Goal: Find specific page/section: Find specific page/section

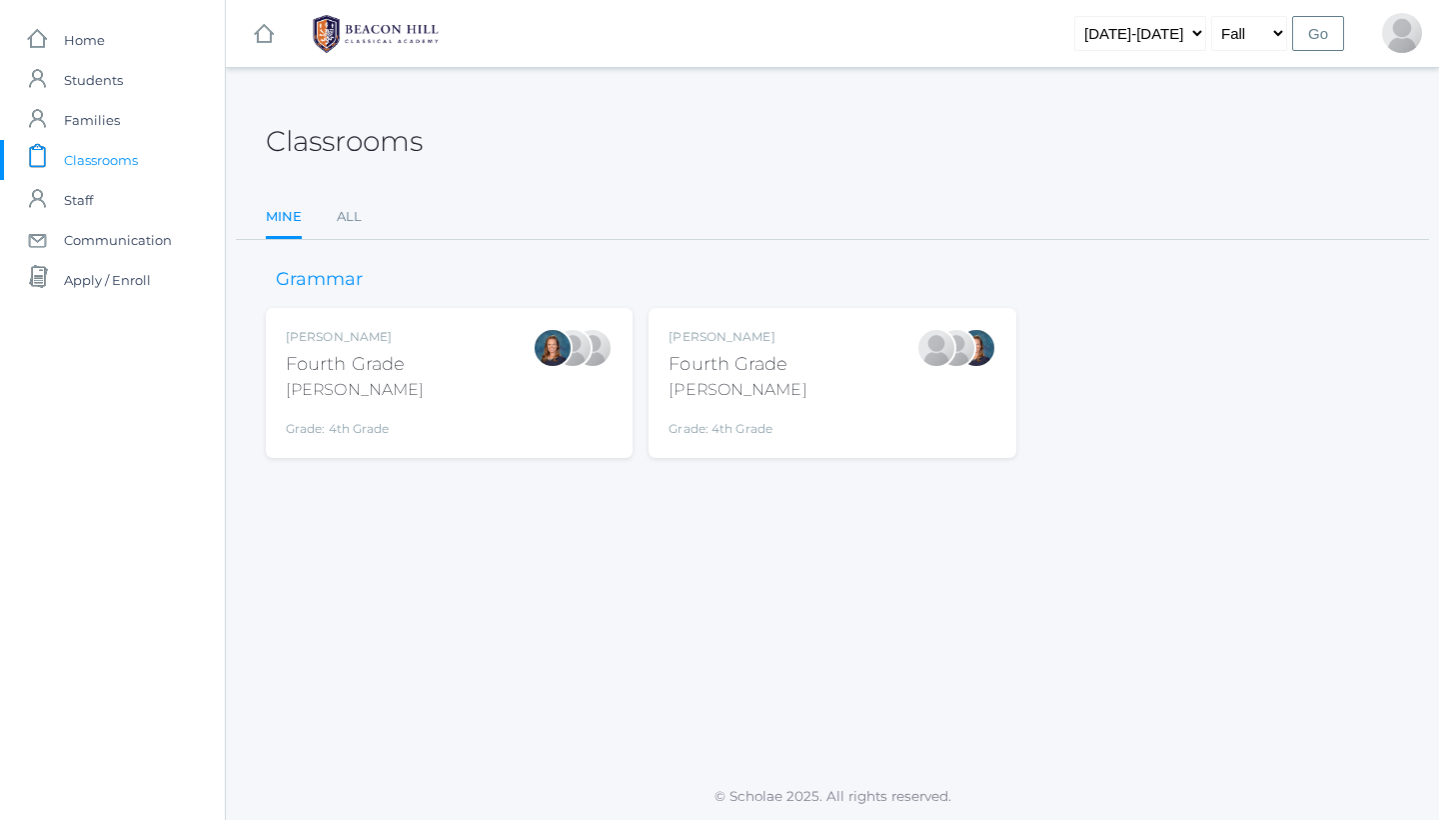
click at [731, 301] on div "Grammar [PERSON_NAME] Fourth Grade [PERSON_NAME] Grade: 4th Grade 04LA [PERSON_…" at bounding box center [833, 348] width 1134 height 217
click at [772, 368] on div "Fourth Grade" at bounding box center [738, 364] width 138 height 27
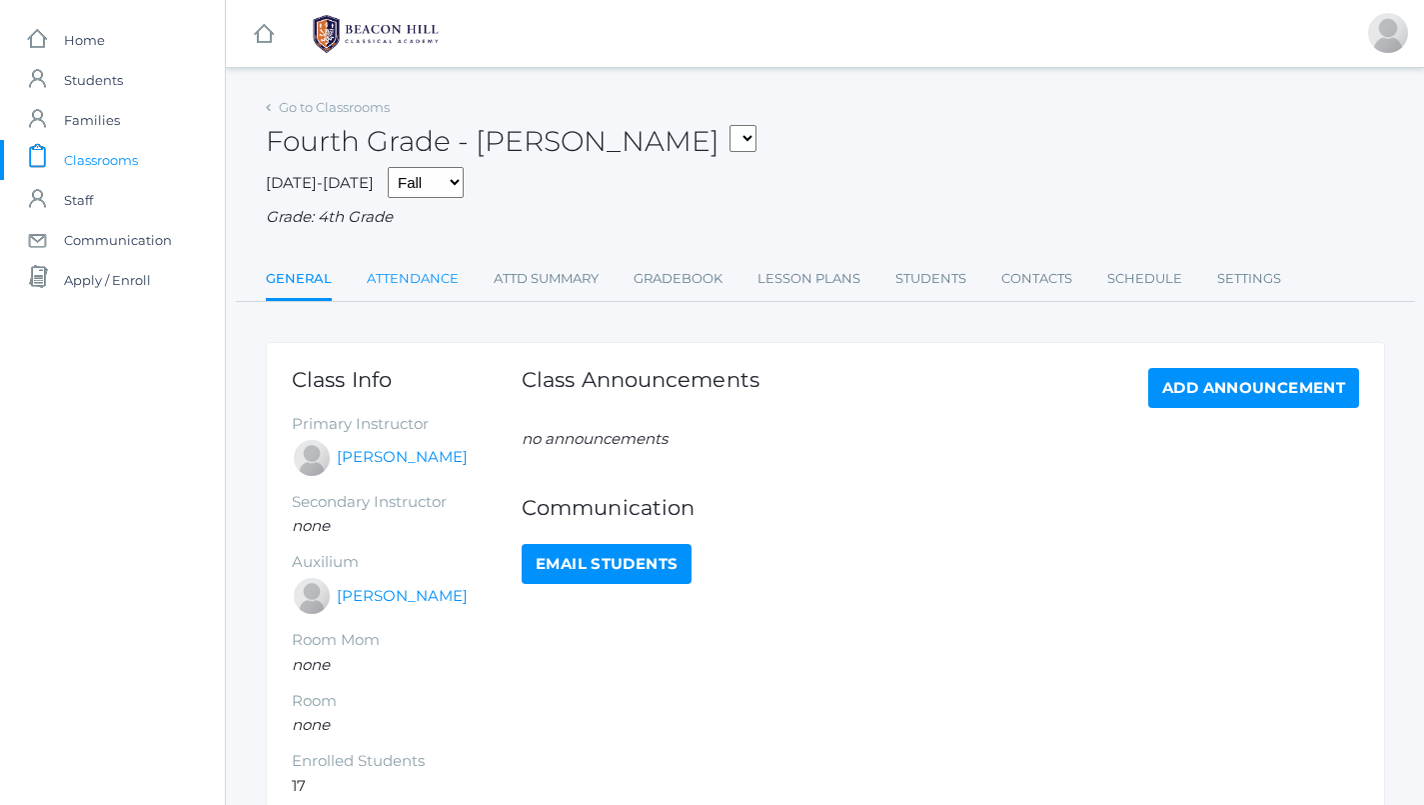
click at [424, 262] on link "Attendance" at bounding box center [413, 279] width 92 height 40
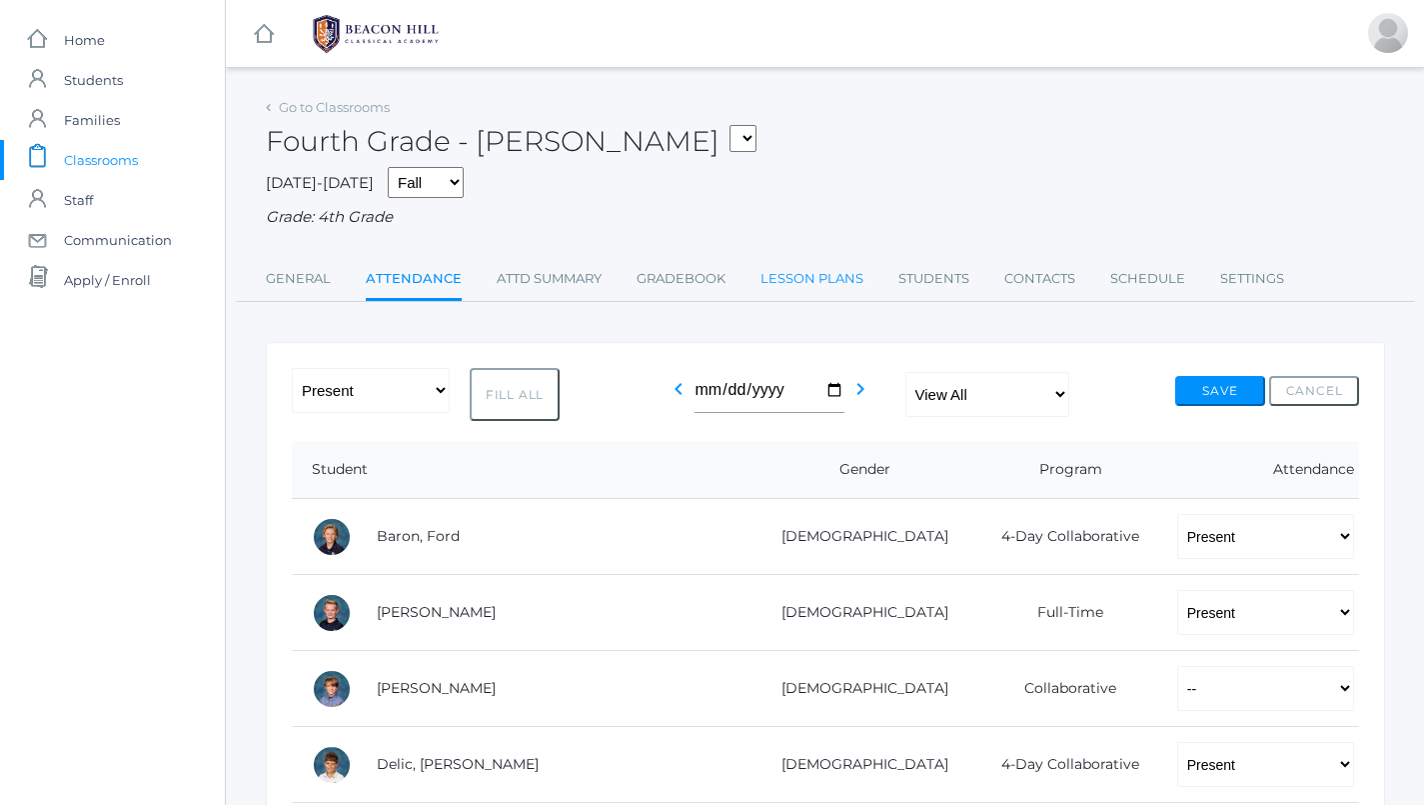
click at [793, 260] on link "Lesson Plans" at bounding box center [812, 279] width 103 height 40
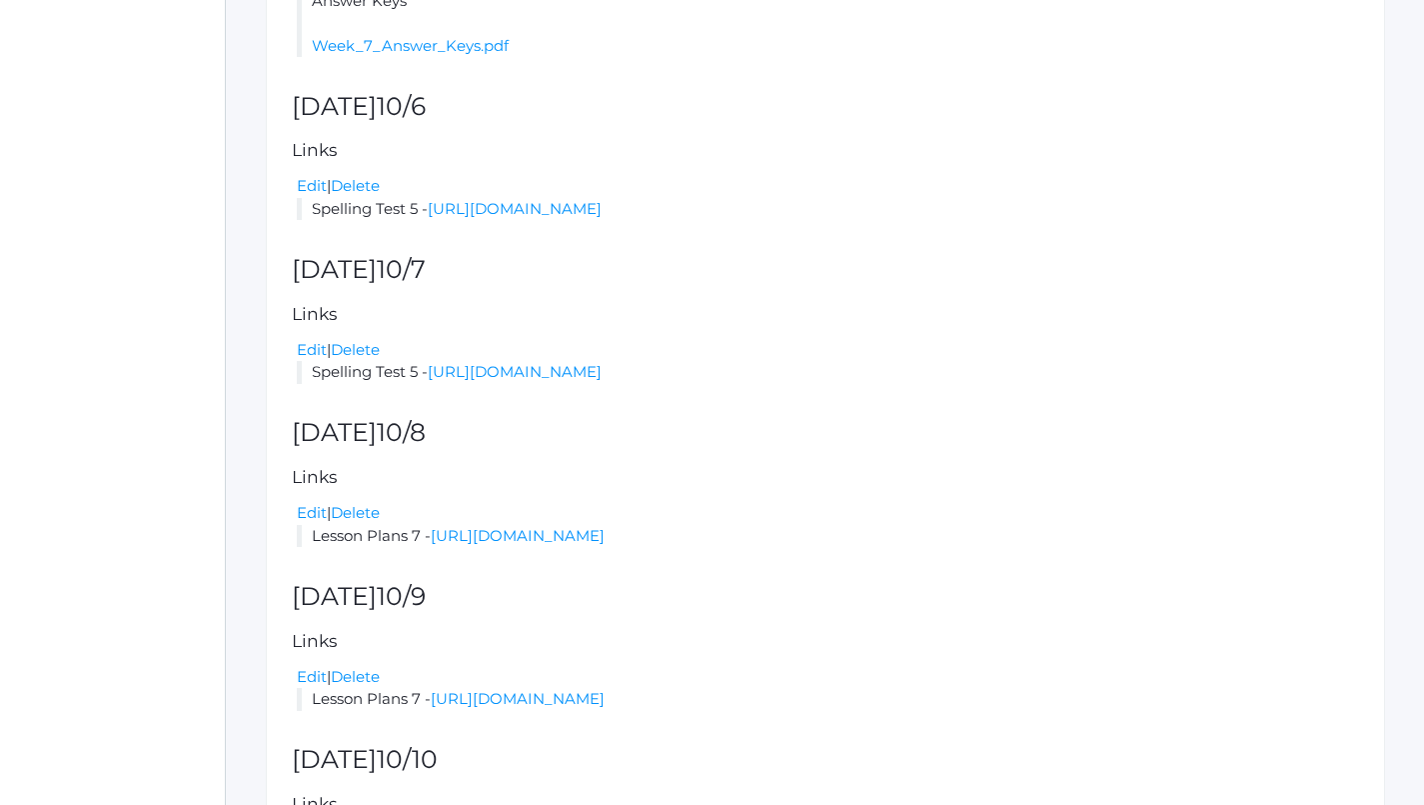
scroll to position [661, 0]
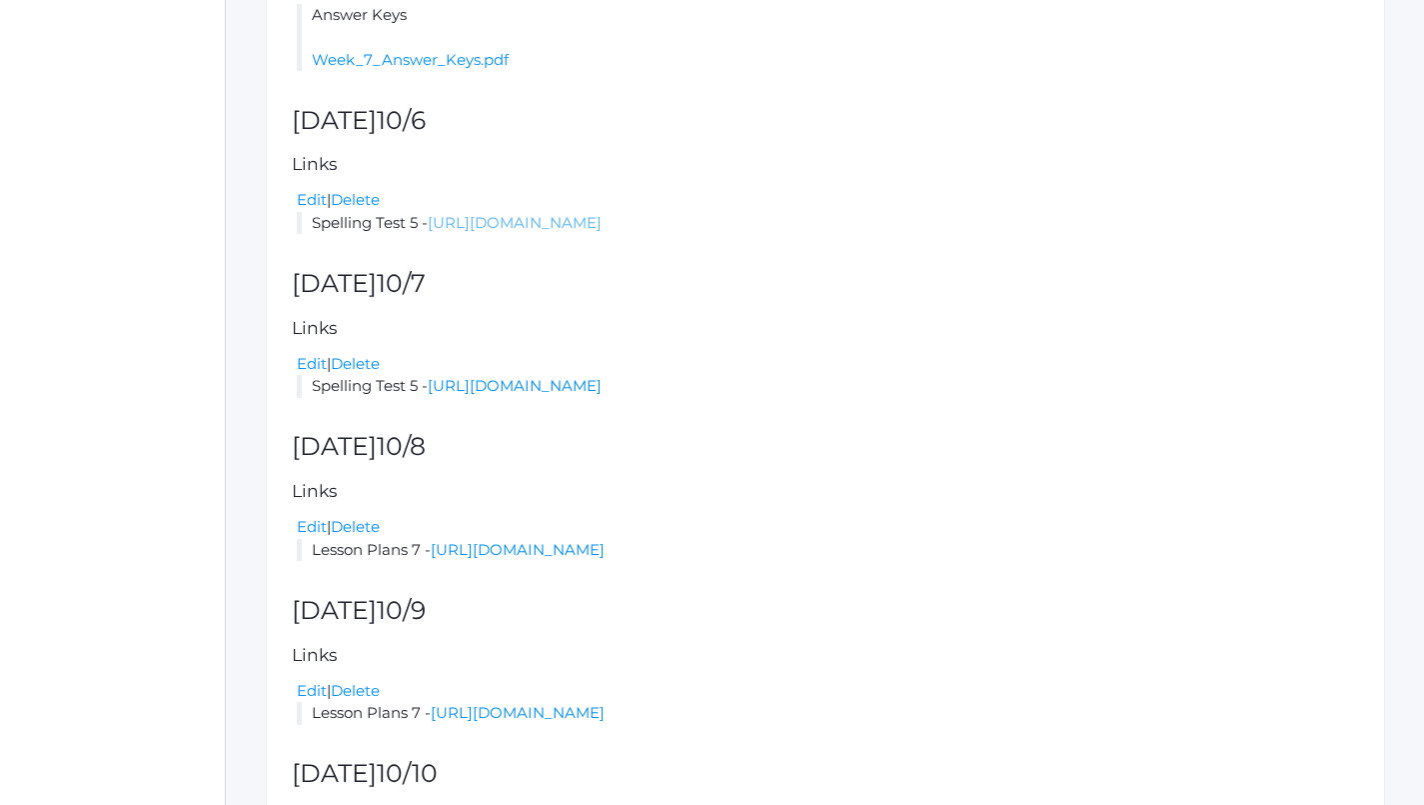
click at [574, 213] on link "[URL][DOMAIN_NAME]" at bounding box center [515, 222] width 174 height 19
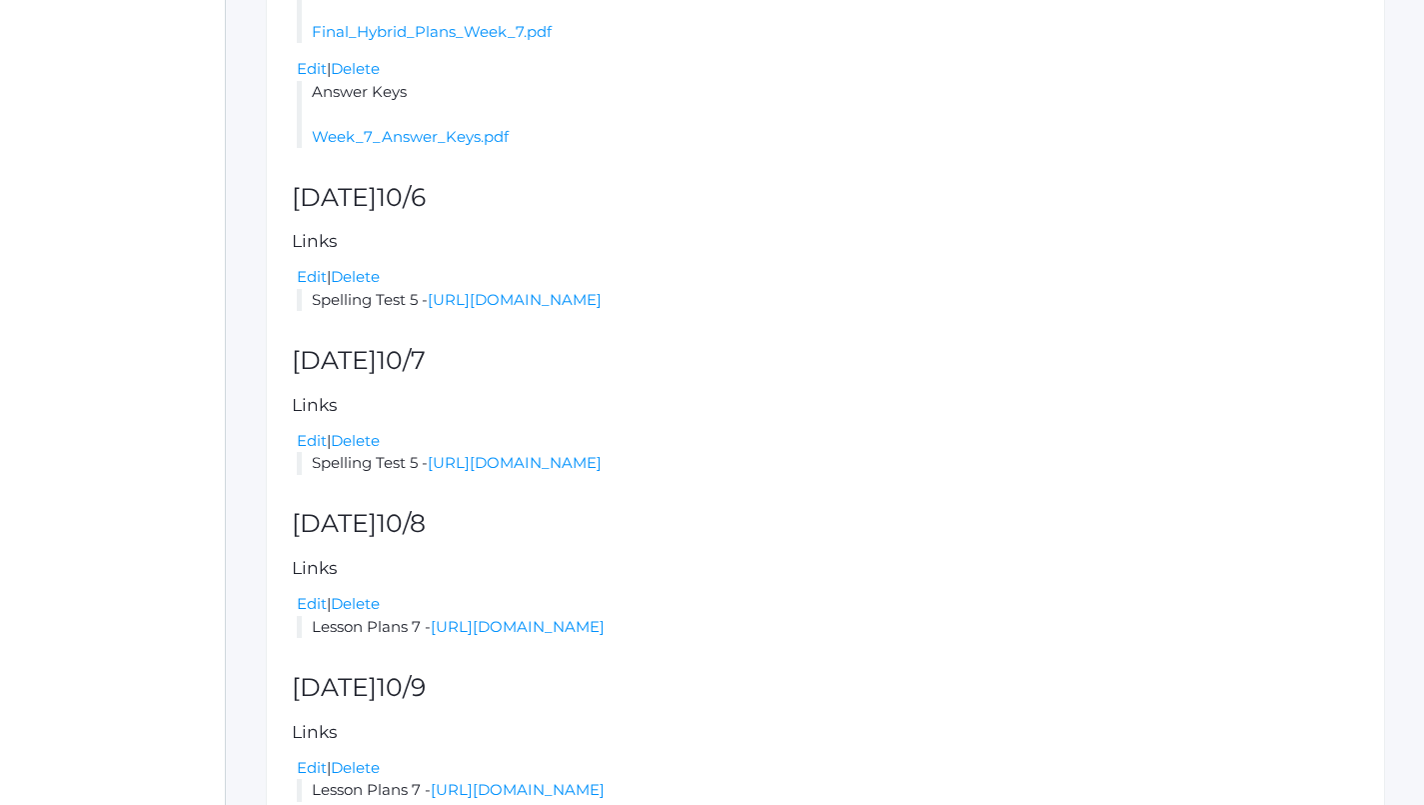
scroll to position [211, 0]
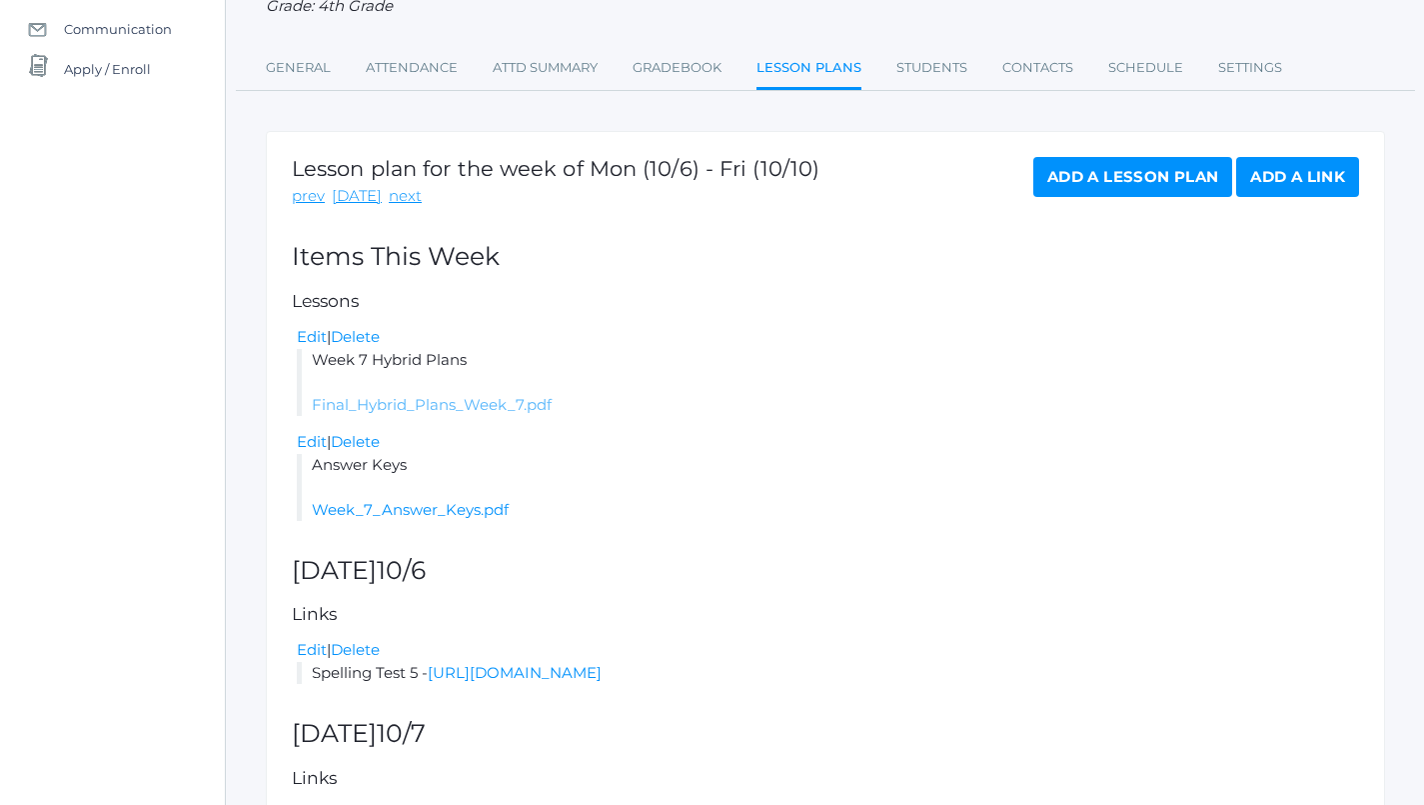
click at [493, 395] on link "Final_Hybrid_Plans_Week_7.pdf" at bounding box center [432, 404] width 240 height 19
